Goal: Task Accomplishment & Management: Complete application form

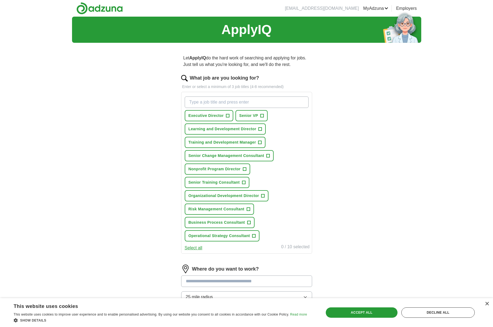
click at [207, 114] on span "Executive Director" at bounding box center [205, 116] width 35 height 6
click at [239, 141] on span "Training and Development Manager" at bounding box center [222, 143] width 68 height 6
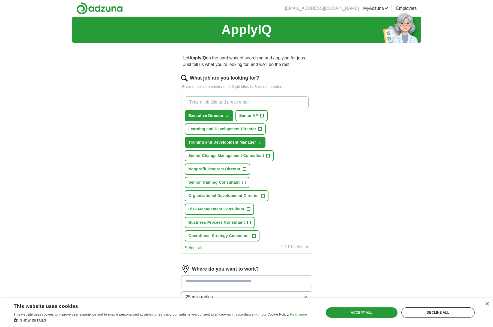
click at [230, 170] on span "Nonprofit Program Director" at bounding box center [214, 169] width 52 height 6
click at [312, 184] on div "Executive Director ✓ × Senior VP + Learning and Development Director + Training…" at bounding box center [246, 173] width 131 height 162
click at [370, 186] on div "ApplyIQ Let ApplyIQ do the hard work of searching and applying for jobs. Just t…" at bounding box center [246, 194] width 349 height 355
click at [246, 131] on span "Learning and Development Director" at bounding box center [222, 129] width 68 height 6
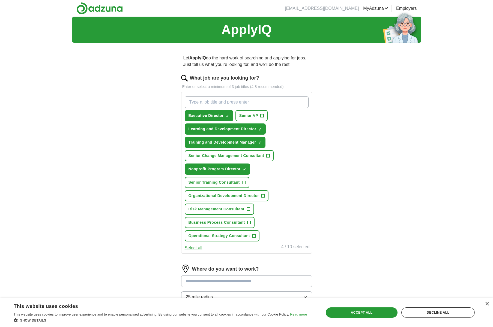
click at [343, 159] on div "ApplyIQ Let ApplyIQ do the hard work of searching and applying for jobs. Just t…" at bounding box center [246, 194] width 349 height 355
click at [230, 130] on span "Learning and Development Director" at bounding box center [222, 129] width 68 height 6
click at [226, 183] on span "Senior Training Consultant" at bounding box center [213, 183] width 51 height 6
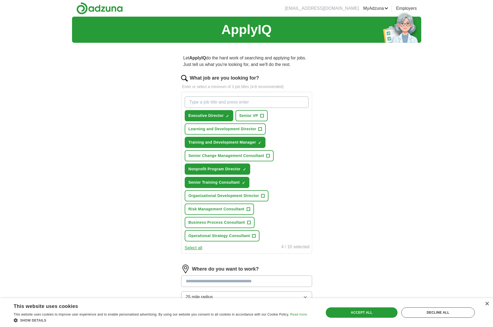
click at [229, 130] on span "Learning and Development Director" at bounding box center [222, 129] width 68 height 6
click at [360, 312] on div "Accept all" at bounding box center [362, 313] width 72 height 10
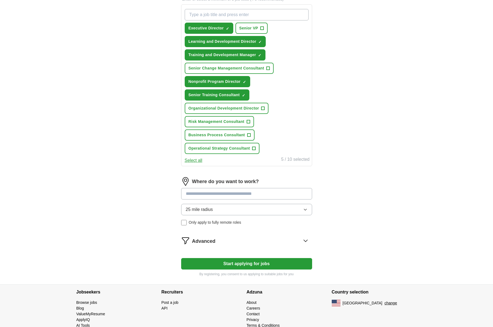
scroll to position [88, 0]
click at [242, 260] on button "Start applying for jobs" at bounding box center [246, 263] width 131 height 11
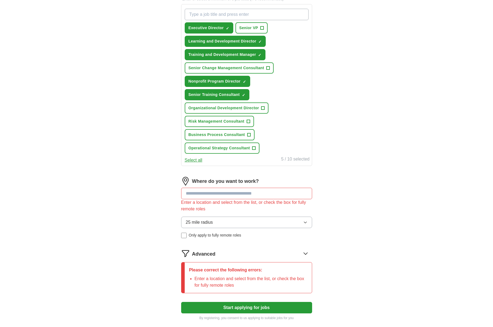
scroll to position [96, 0]
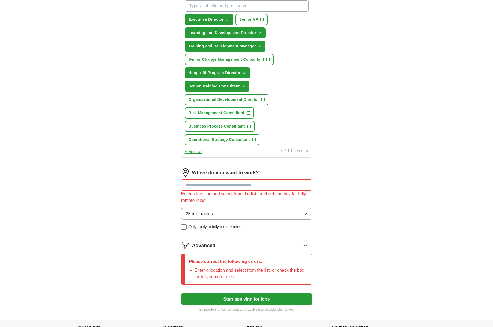
click at [216, 185] on input at bounding box center [246, 184] width 131 height 11
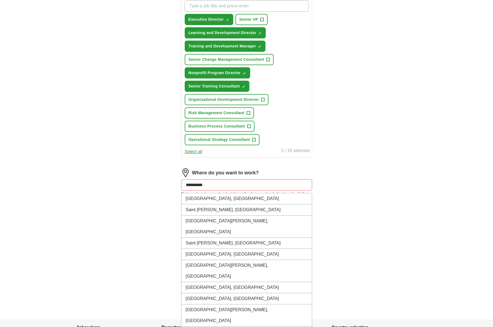
type input "**********"
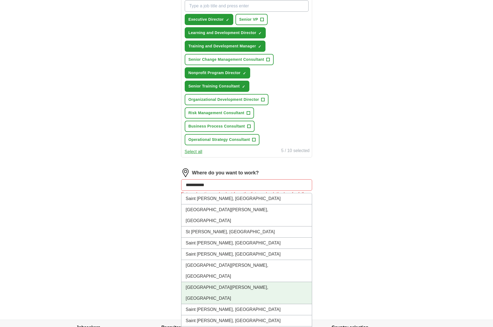
click at [223, 282] on li "[GEOGRAPHIC_DATA][PERSON_NAME], [GEOGRAPHIC_DATA]" at bounding box center [246, 293] width 130 height 22
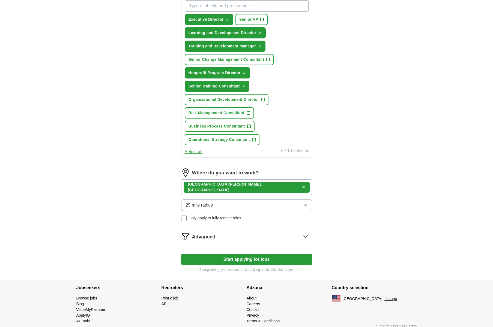
click at [259, 186] on div "Saint [PERSON_NAME], [GEOGRAPHIC_DATA] ×" at bounding box center [246, 187] width 131 height 16
click at [247, 185] on div "Saint [PERSON_NAME], [GEOGRAPHIC_DATA] ×" at bounding box center [246, 187] width 131 height 16
click at [245, 258] on button "Start applying for jobs" at bounding box center [246, 259] width 131 height 11
select select "**"
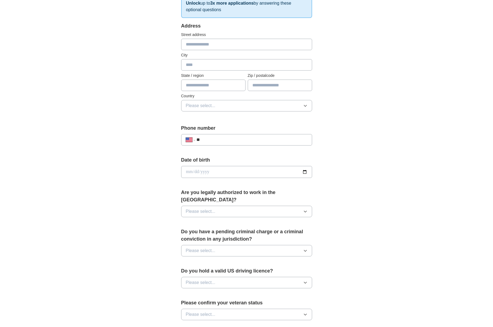
scroll to position [0, 0]
